Goal: Task Accomplishment & Management: Manage account settings

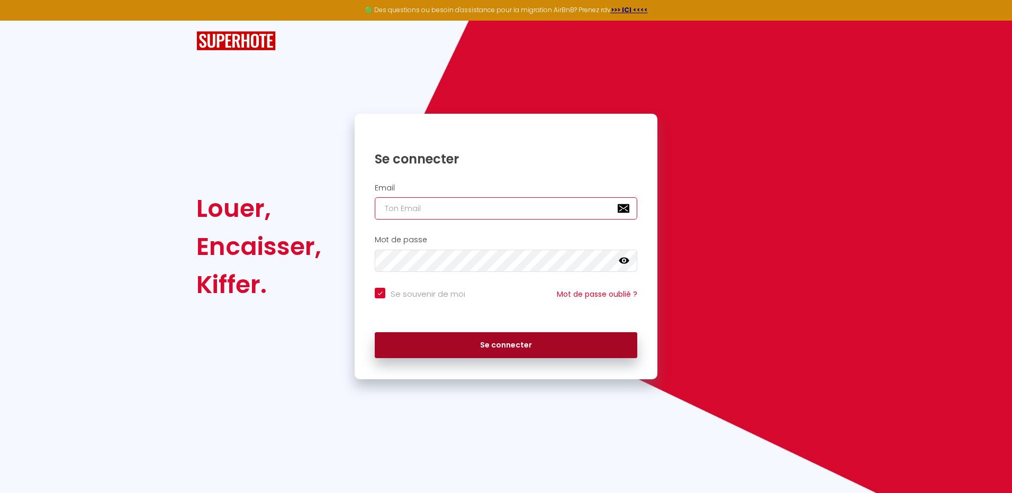
type input "[EMAIL_ADDRESS][DOMAIN_NAME]"
click at [506, 345] on button "Se connecter" at bounding box center [506, 345] width 263 height 26
checkbox input "true"
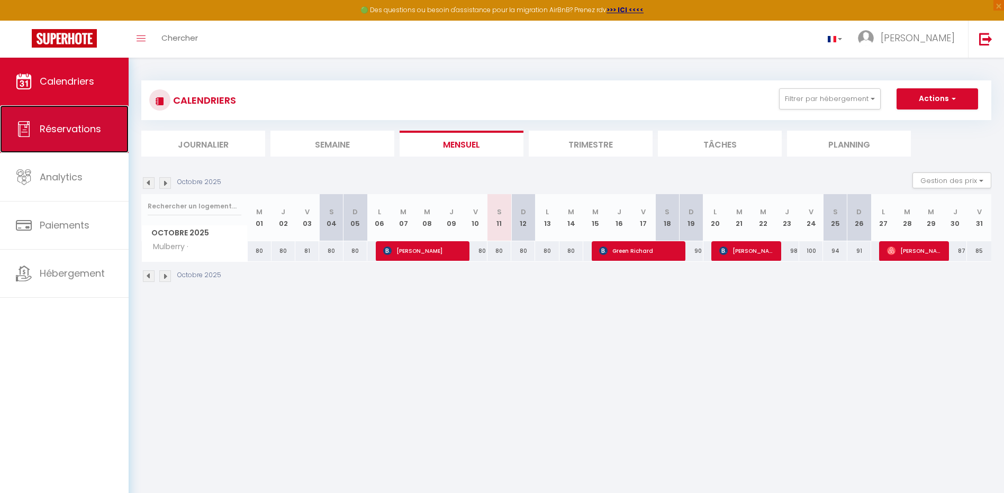
click at [59, 136] on link "Réservations" at bounding box center [64, 129] width 129 height 48
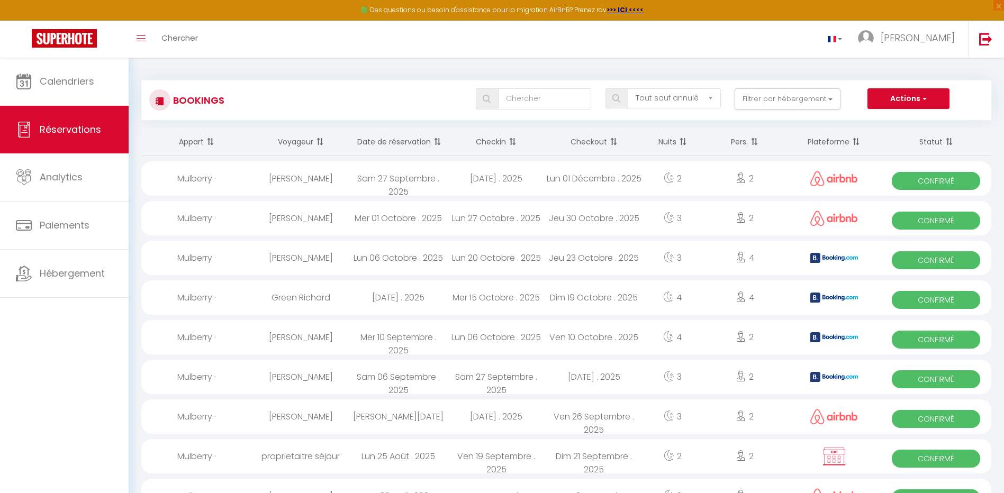
click at [411, 142] on th "Date de réservation" at bounding box center [398, 142] width 98 height 28
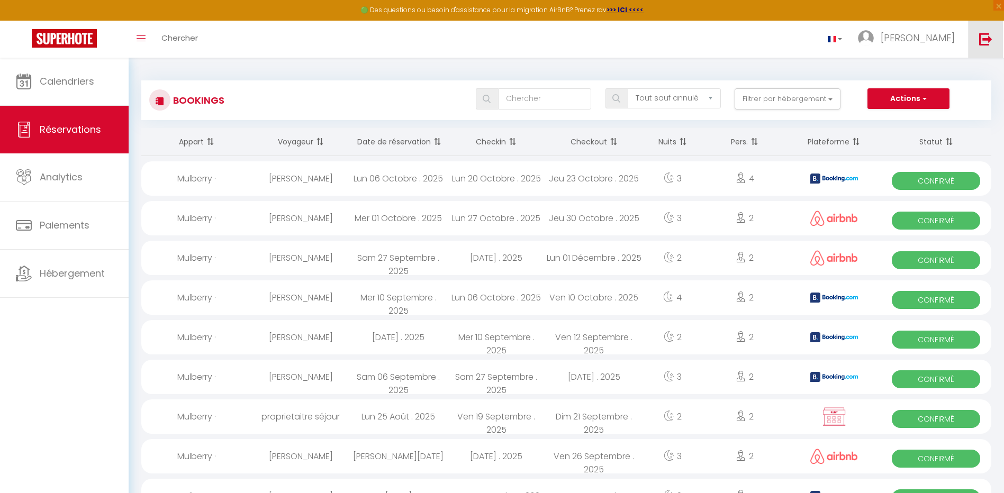
click at [986, 39] on img at bounding box center [985, 38] width 13 height 13
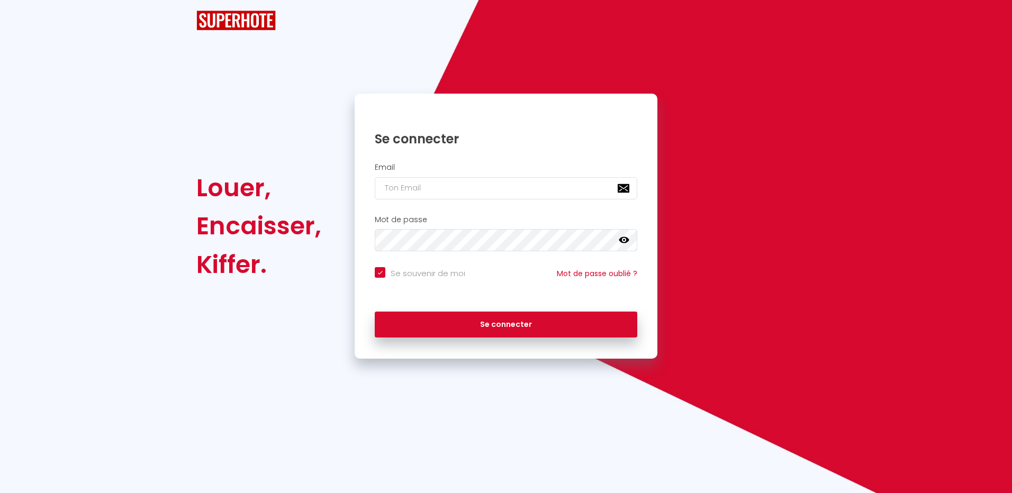
checkbox input "true"
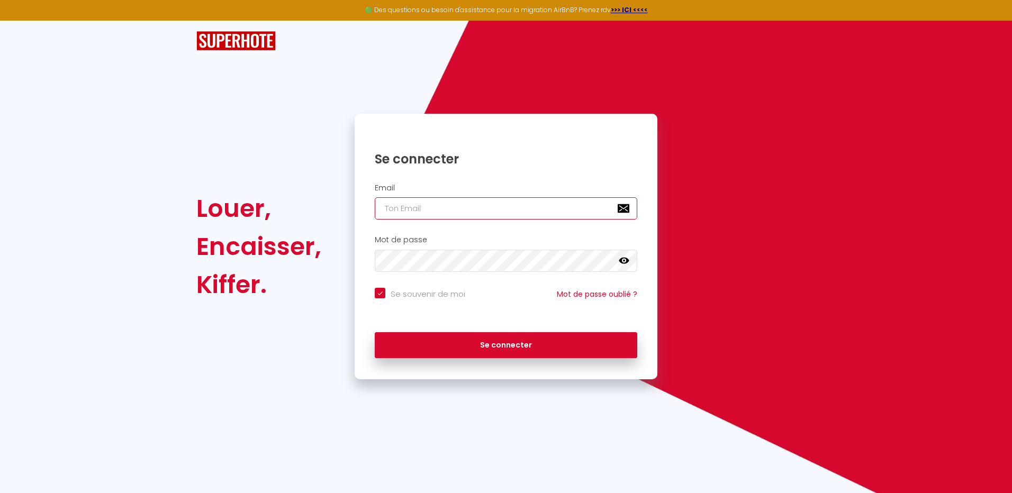
type input "[EMAIL_ADDRESS][DOMAIN_NAME]"
checkbox input "true"
